Goal: Obtain resource: Obtain resource

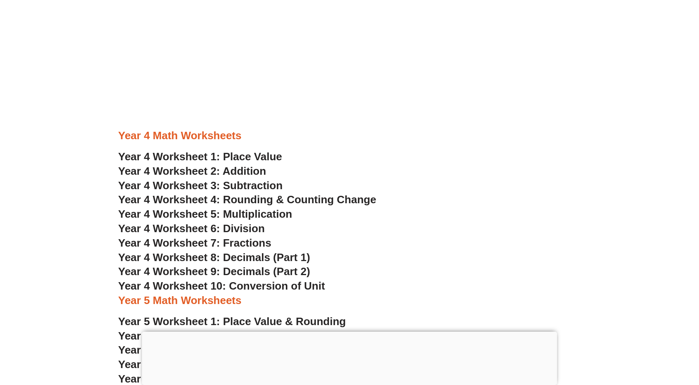
scroll to position [1445, 0]
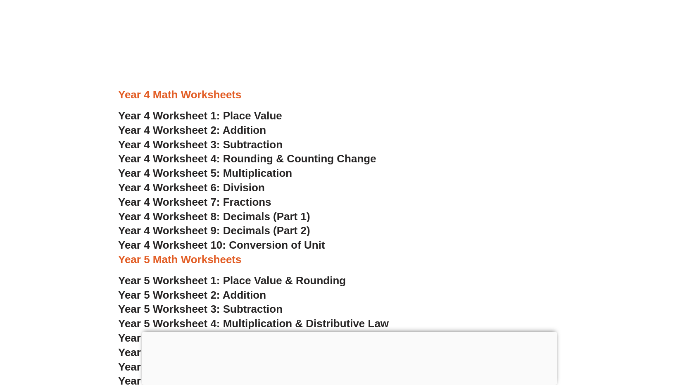
click at [162, 188] on span "Year 4 Worksheet 6: Division" at bounding box center [191, 187] width 147 height 12
click at [248, 200] on span "Year 4 Worksheet 7: Fractions" at bounding box center [194, 202] width 153 height 12
click at [243, 217] on span "Year 4 Worksheet 8: Decimals (Part 1)" at bounding box center [214, 216] width 192 height 12
click at [257, 247] on span "Year 4 Worksheet 10: Conversion of Unit" at bounding box center [221, 245] width 207 height 12
click at [239, 228] on span "Year 4 Worksheet 9: Decimals (Part 2)" at bounding box center [214, 230] width 192 height 12
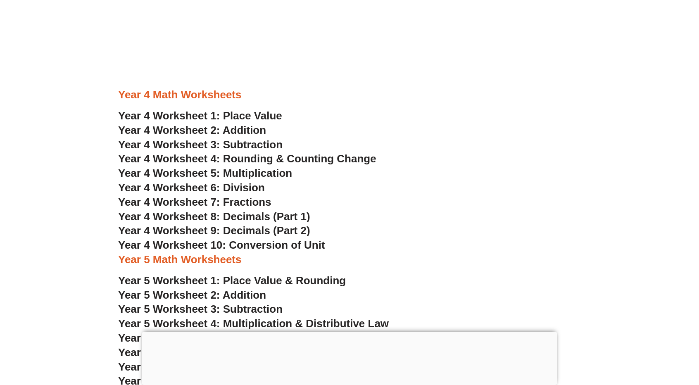
click at [239, 199] on span "Year 4 Worksheet 7: Fractions" at bounding box center [194, 202] width 153 height 12
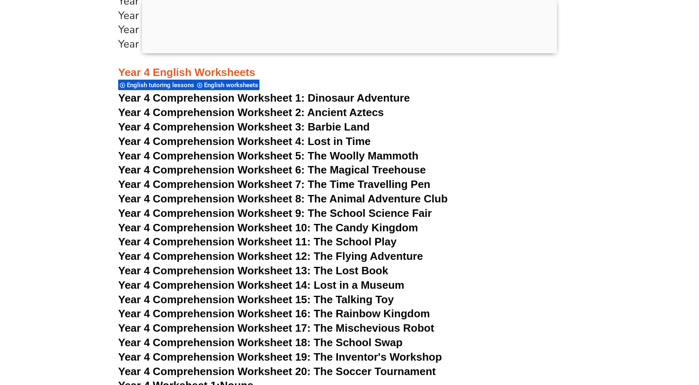
scroll to position [3327, 0]
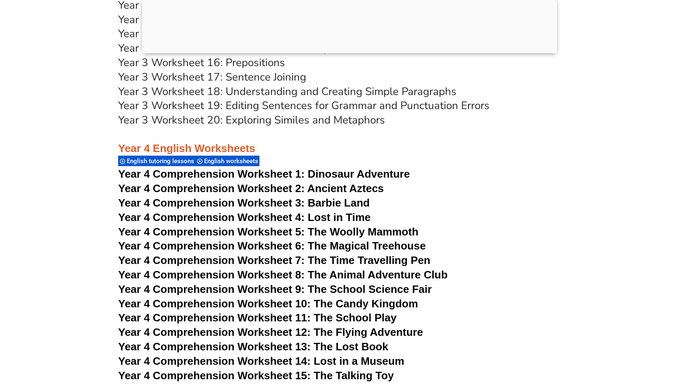
click at [223, 189] on span "Year 4 Comprehension Worksheet 2: Ancient Aztecs" at bounding box center [251, 188] width 266 height 12
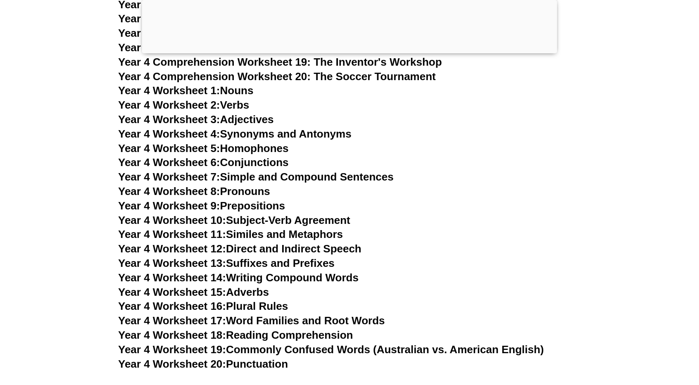
scroll to position [3657, 0]
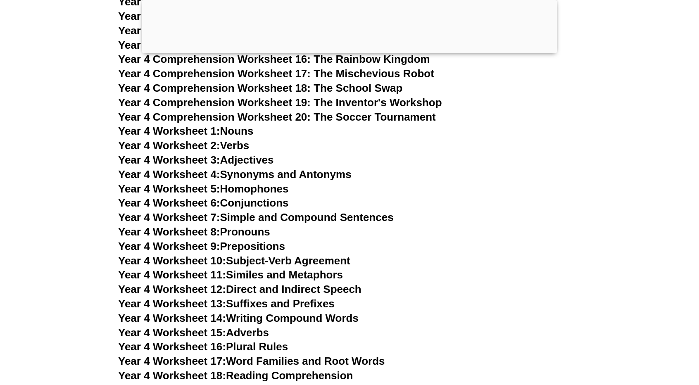
click at [249, 175] on link "Year 4 Worksheet 4: Synonyms and Antonyms" at bounding box center [234, 174] width 233 height 12
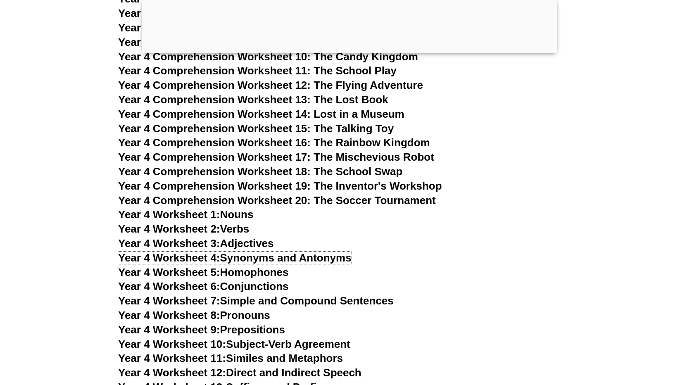
scroll to position [3533, 0]
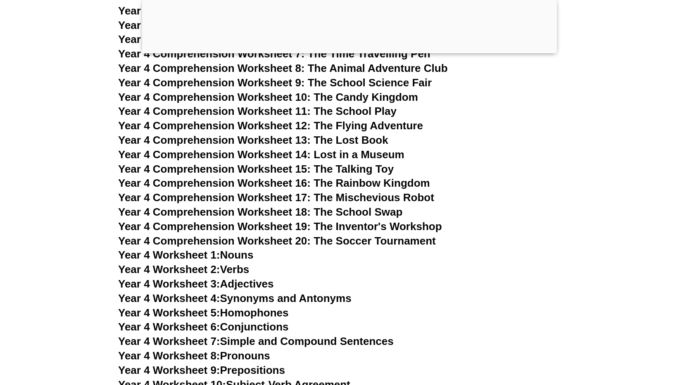
click at [237, 253] on link "Year 4 Worksheet 1: Nouns" at bounding box center [185, 255] width 135 height 12
click at [235, 280] on link "Year 4 Worksheet 3: Adjectives" at bounding box center [196, 284] width 156 height 12
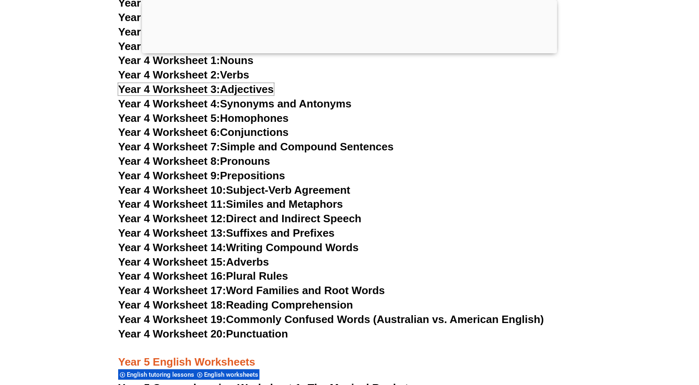
scroll to position [3740, 0]
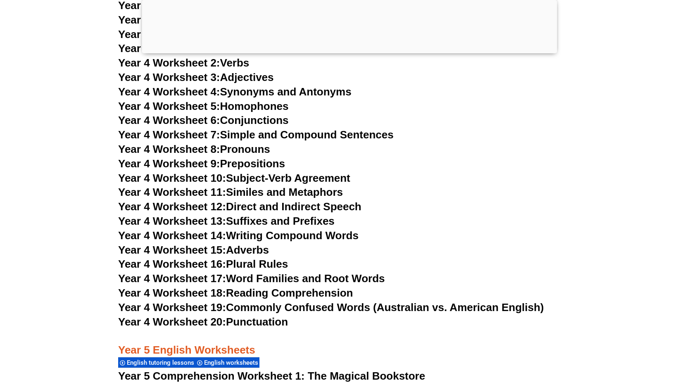
click at [260, 280] on link "Year 4 Worksheet 17: Word Families and Root Words" at bounding box center [251, 278] width 266 height 12
